Goal: Information Seeking & Learning: Check status

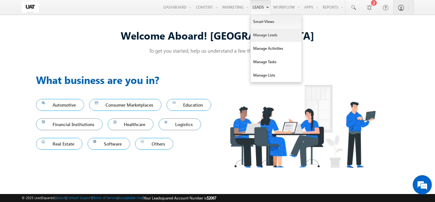
click at [261, 35] on link "Manage Leads" at bounding box center [276, 34] width 51 height 13
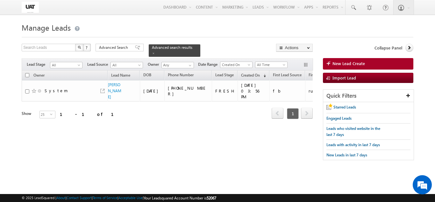
click at [190, 113] on div "Refresh first prev 1 next last 1 - 1 of 1" at bounding box center [167, 110] width 291 height 18
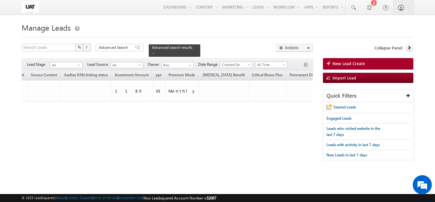
click at [75, 130] on div "Tags × Select at-least one lead to tag... × Close Owner Lead Name DOB" at bounding box center [167, 103] width 291 height 66
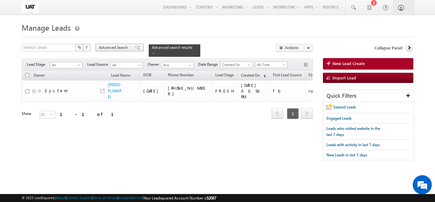
click at [118, 45] on span "Advanced Search" at bounding box center [114, 48] width 31 height 6
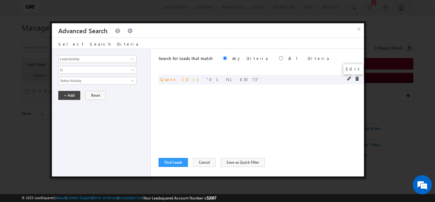
click at [349, 77] on span at bounding box center [349, 78] width 4 height 4
click at [98, 77] on input "01N185073" at bounding box center [97, 81] width 78 height 8
type input "01N185232"
click at [58, 93] on button "+ Add" at bounding box center [69, 95] width 22 height 9
click at [166, 165] on button "Find Leads" at bounding box center [173, 162] width 29 height 9
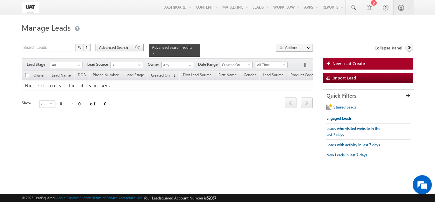
click at [127, 48] on span "Advanced Search" at bounding box center [114, 48] width 31 height 6
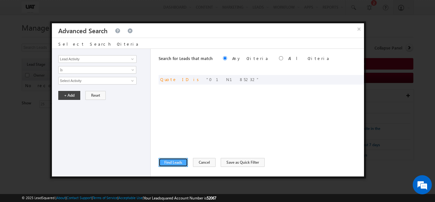
click at [172, 166] on button "Find Leads" at bounding box center [173, 162] width 29 height 9
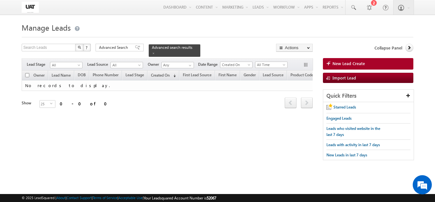
click at [112, 52] on div "Search Leads X ? 0 results found Advanced Search Advanced Search Advanced searc…" at bounding box center [167, 50] width 291 height 13
click at [113, 46] on span "Advanced Search" at bounding box center [114, 48] width 31 height 6
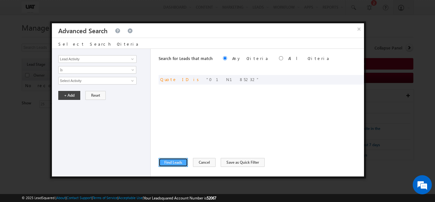
click at [178, 160] on button "Find Leads" at bounding box center [173, 162] width 29 height 9
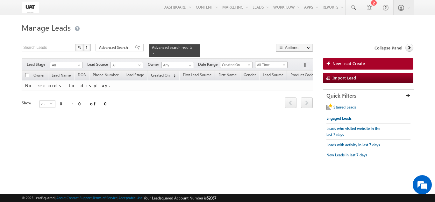
click at [266, 63] on span "All Time" at bounding box center [270, 65] width 30 height 6
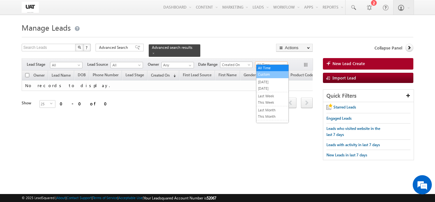
click at [272, 72] on link "Custom" at bounding box center [272, 74] width 32 height 6
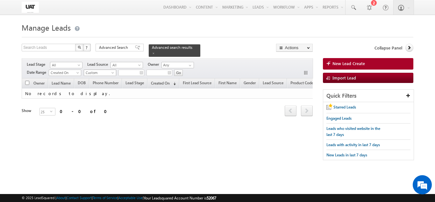
click at [107, 70] on span "Custom" at bounding box center [99, 73] width 30 height 6
click at [107, 77] on link "All Time" at bounding box center [101, 76] width 32 height 6
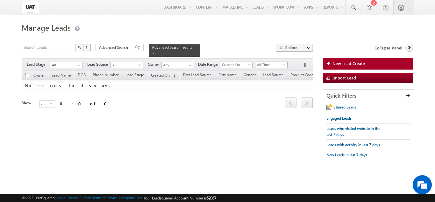
click at [269, 62] on span "All Time" at bounding box center [270, 65] width 30 height 6
click at [265, 68] on link "All Time" at bounding box center [272, 68] width 32 height 6
click at [223, 38] on form "Manage Leads New Lead Create Search Leads X ? 0 results found Advanced Search A…" at bounding box center [217, 94] width 391 height 146
click at [125, 49] on span "Advanced Search" at bounding box center [114, 48] width 31 height 6
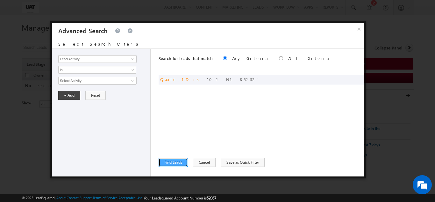
click at [168, 163] on button "Find Leads" at bounding box center [173, 162] width 29 height 9
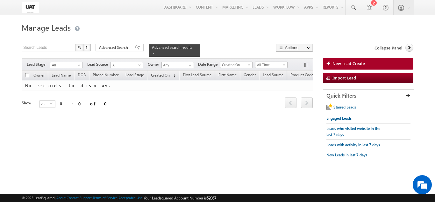
scroll to position [0, 1126]
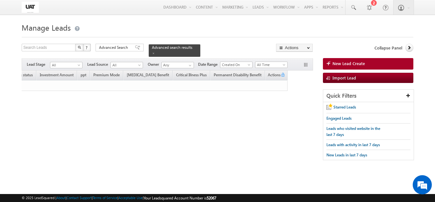
click at [260, 148] on div "Search Leads X ? 0 results found Advanced Search Advanced Search Advanced searc…" at bounding box center [217, 105] width 391 height 123
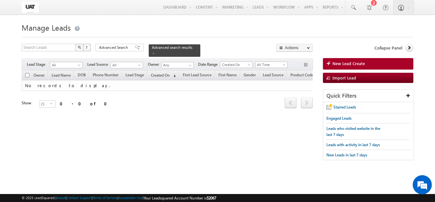
click at [132, 52] on div "Search Leads X ? 0 results found Advanced Search Advanced Search Advanced searc…" at bounding box center [167, 50] width 291 height 13
click at [135, 49] on span at bounding box center [137, 47] width 5 height 4
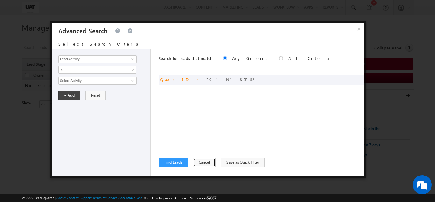
drag, startPoint x: 193, startPoint y: 162, endPoint x: 185, endPoint y: 163, distance: 8.6
click at [193, 162] on button "Cancel" at bounding box center [204, 162] width 23 height 9
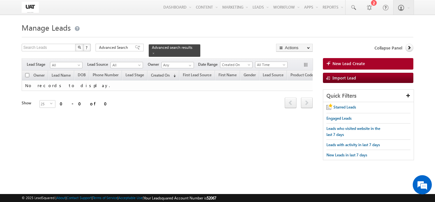
click at [185, 163] on div "Search Leads X ? 0 results found Advanced Search Advanced Search Advanced searc…" at bounding box center [217, 105] width 391 height 123
click at [129, 45] on div "Advanced Search" at bounding box center [120, 48] width 48 height 8
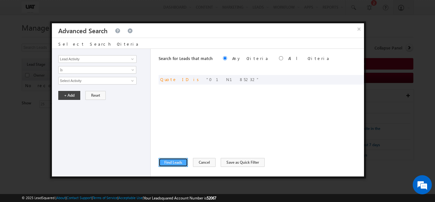
click at [177, 166] on button "Find Leads" at bounding box center [173, 162] width 29 height 9
